Goal: Task Accomplishment & Management: Manage account settings

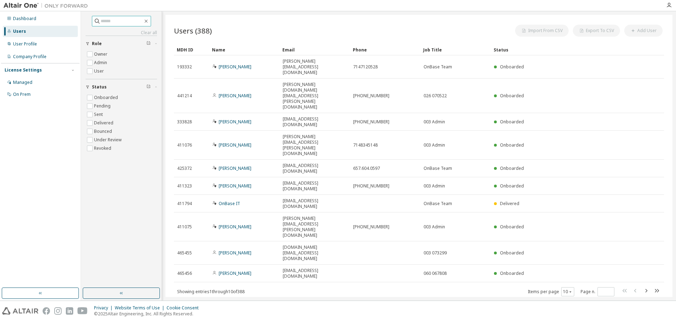
click at [116, 24] on input "text" at bounding box center [122, 21] width 42 height 7
type input "******"
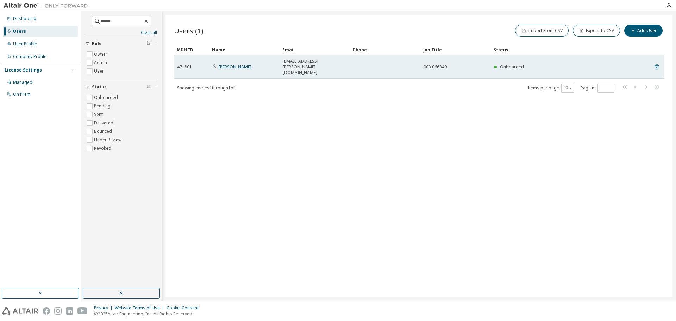
click at [658, 64] on icon at bounding box center [656, 66] width 4 height 5
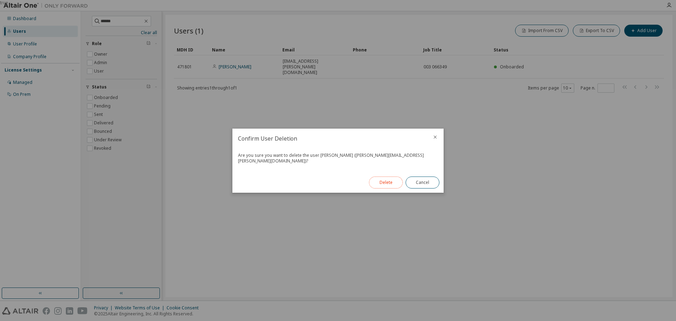
click at [388, 181] on button "Delete" at bounding box center [386, 182] width 34 height 12
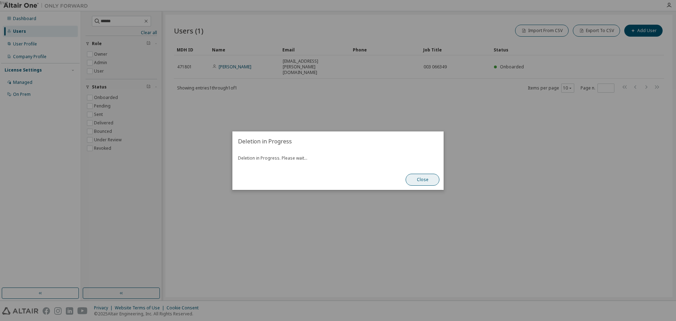
click at [426, 178] on button "Close" at bounding box center [423, 180] width 34 height 12
click at [428, 180] on button "Close" at bounding box center [423, 180] width 34 height 12
